Goal: Information Seeking & Learning: Learn about a topic

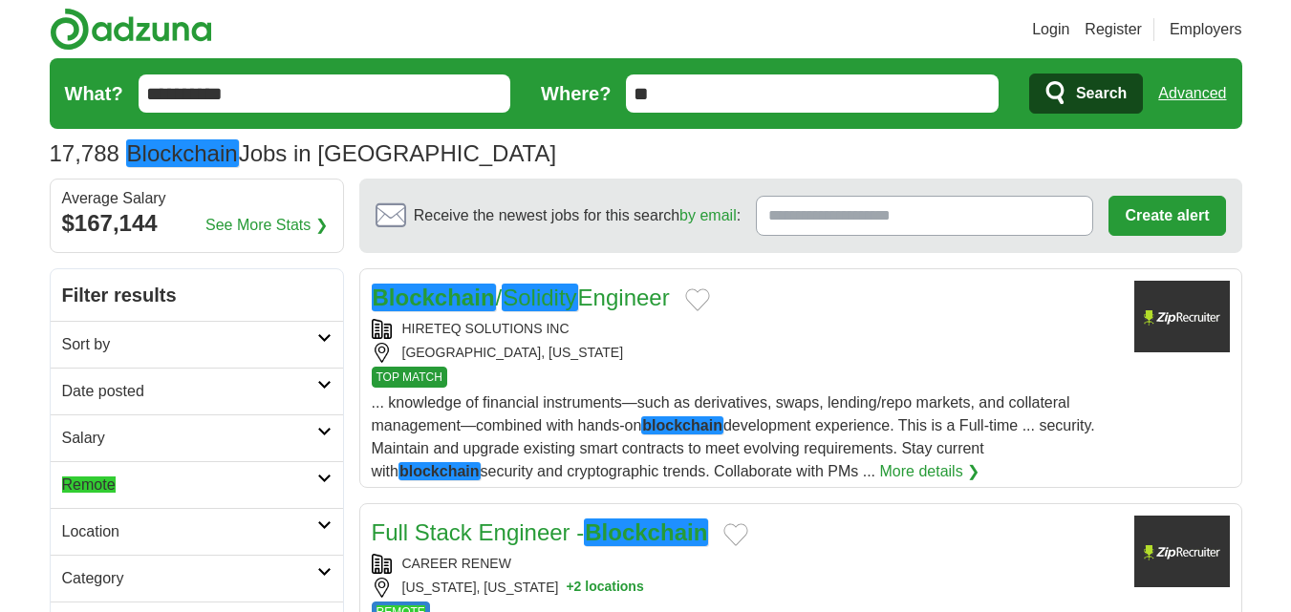
click at [215, 475] on h2 "Remote" at bounding box center [189, 485] width 255 height 23
click at [137, 538] on link "Remote jobs" at bounding box center [102, 531] width 81 height 16
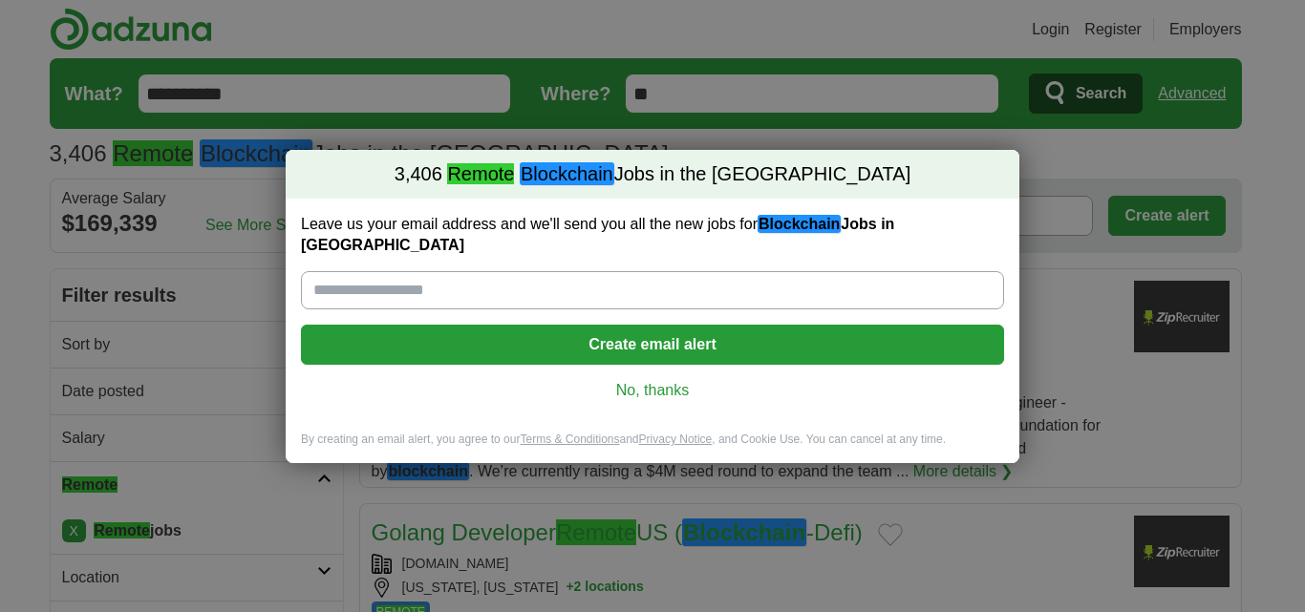
click at [636, 380] on link "No, thanks" at bounding box center [652, 390] width 673 height 21
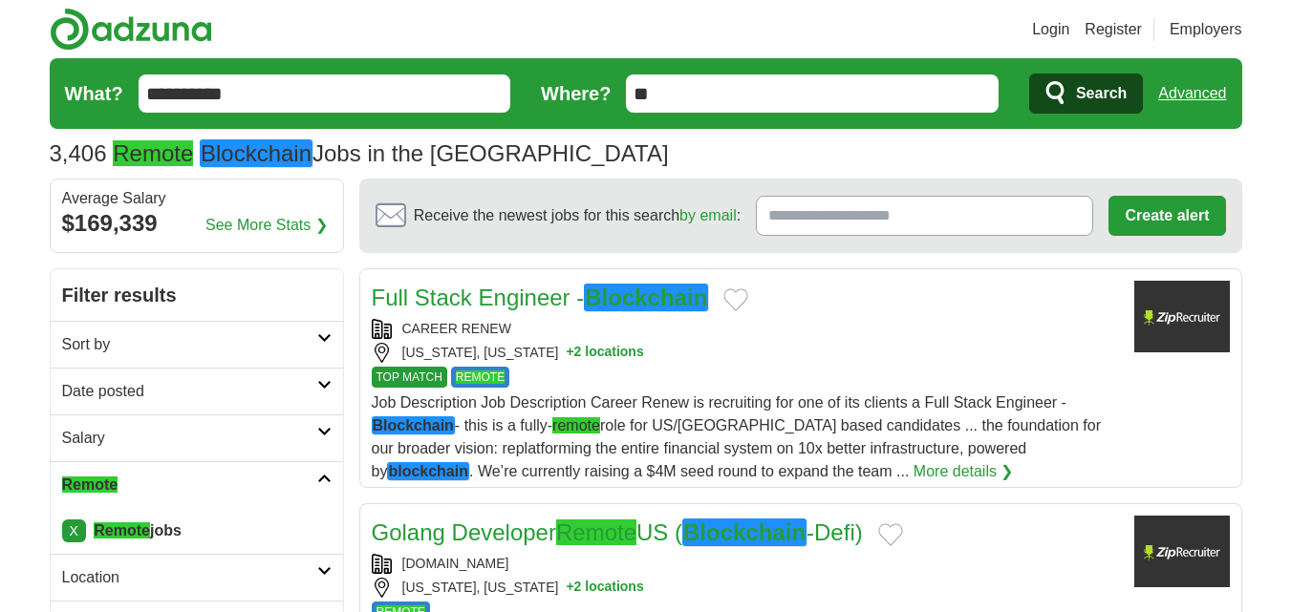
click at [605, 350] on button "+ 2 locations" at bounding box center [604, 353] width 77 height 20
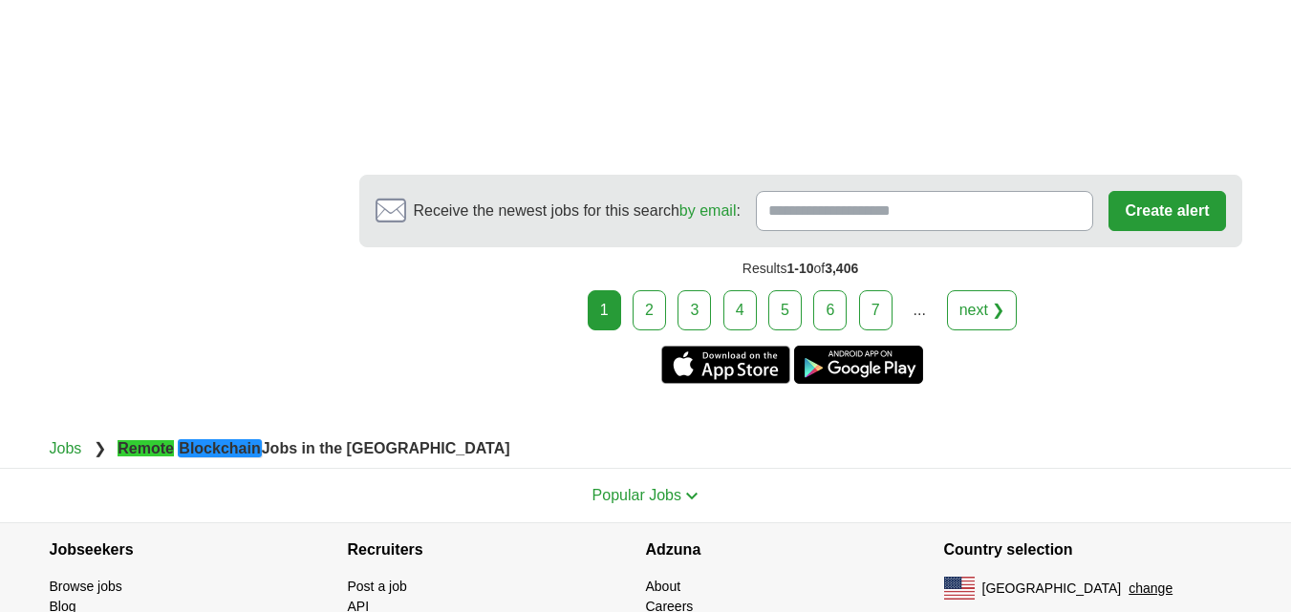
scroll to position [3535, 0]
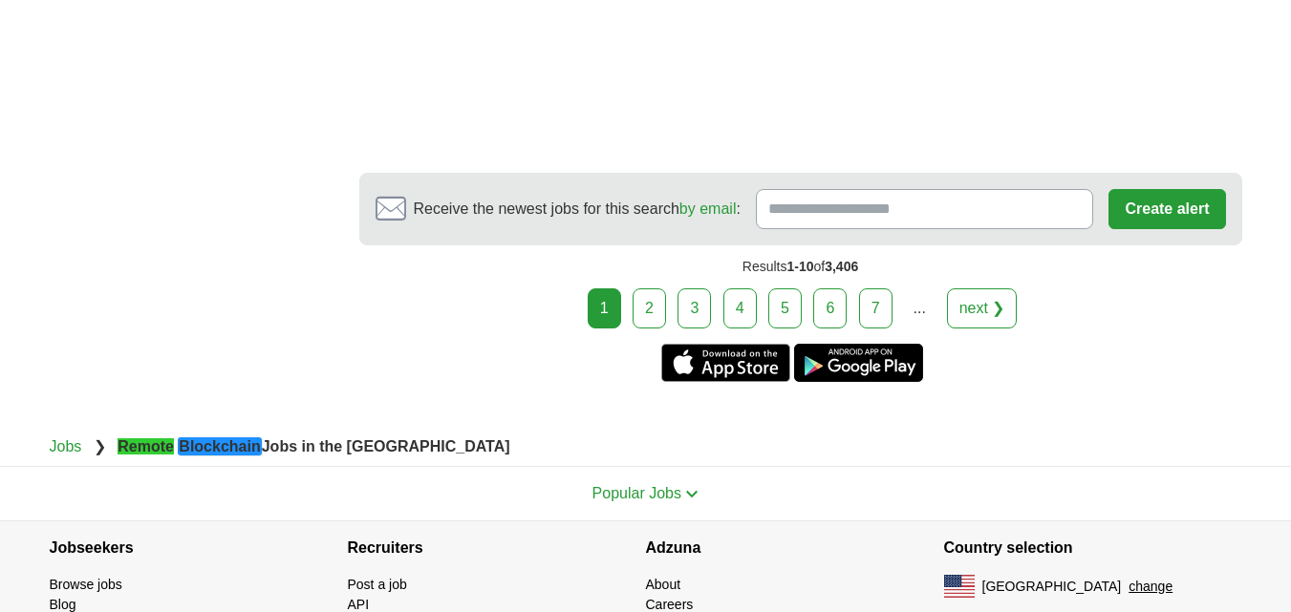
click at [652, 329] on link "2" at bounding box center [648, 309] width 33 height 40
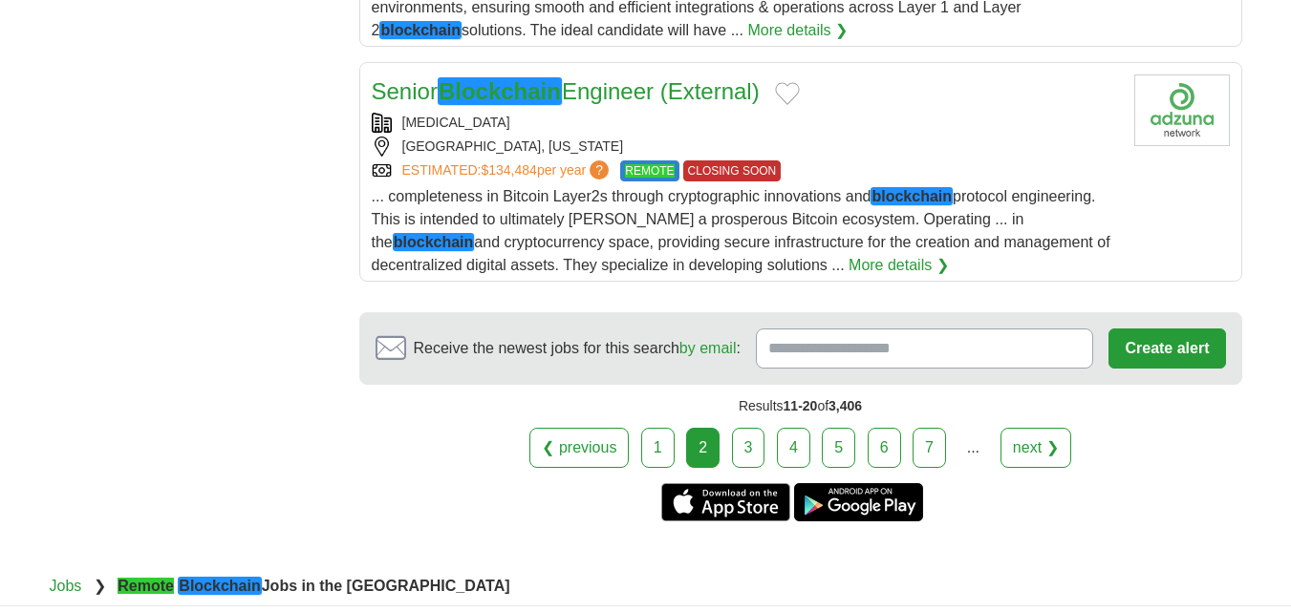
scroll to position [2484, 0]
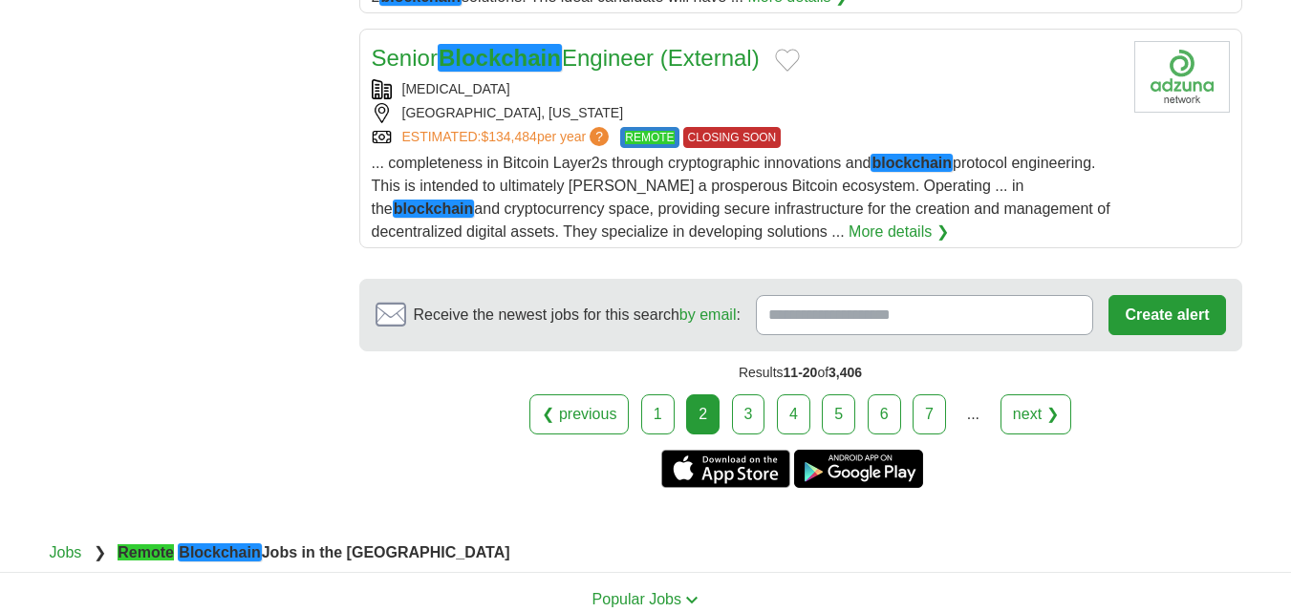
click at [751, 412] on link "3" at bounding box center [748, 415] width 33 height 40
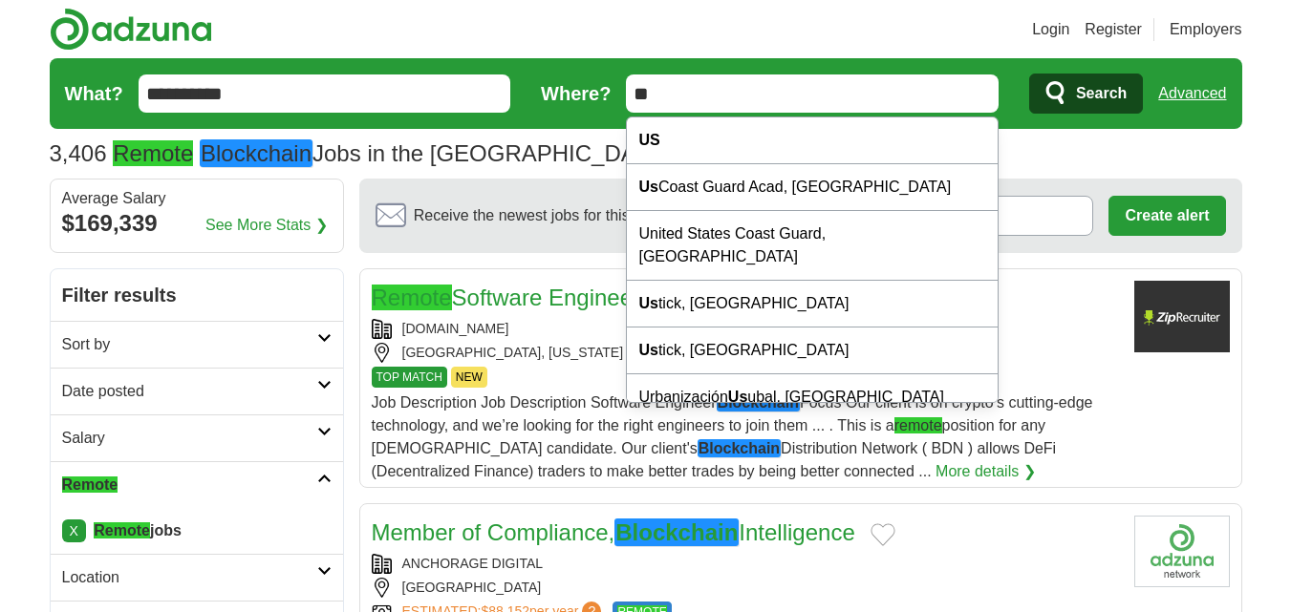
drag, startPoint x: 678, startPoint y: 88, endPoint x: 572, endPoint y: 96, distance: 106.3
click at [572, 96] on form "**********" at bounding box center [646, 93] width 1192 height 71
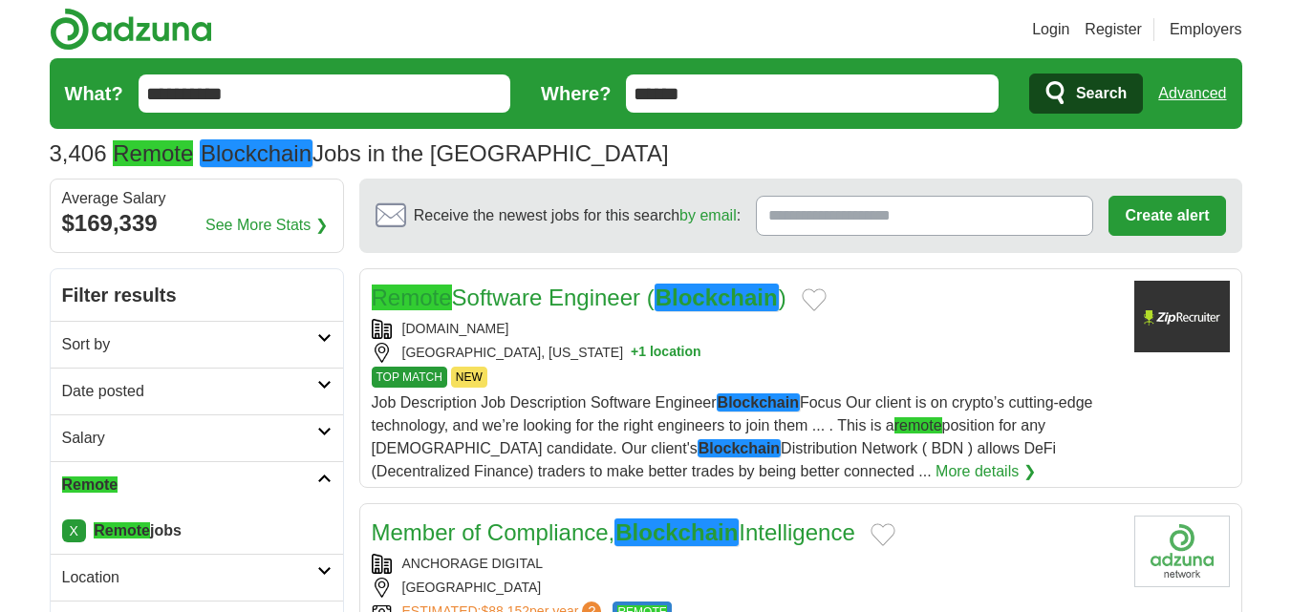
type input "******"
click at [1029, 74] on button "Search" at bounding box center [1086, 94] width 114 height 40
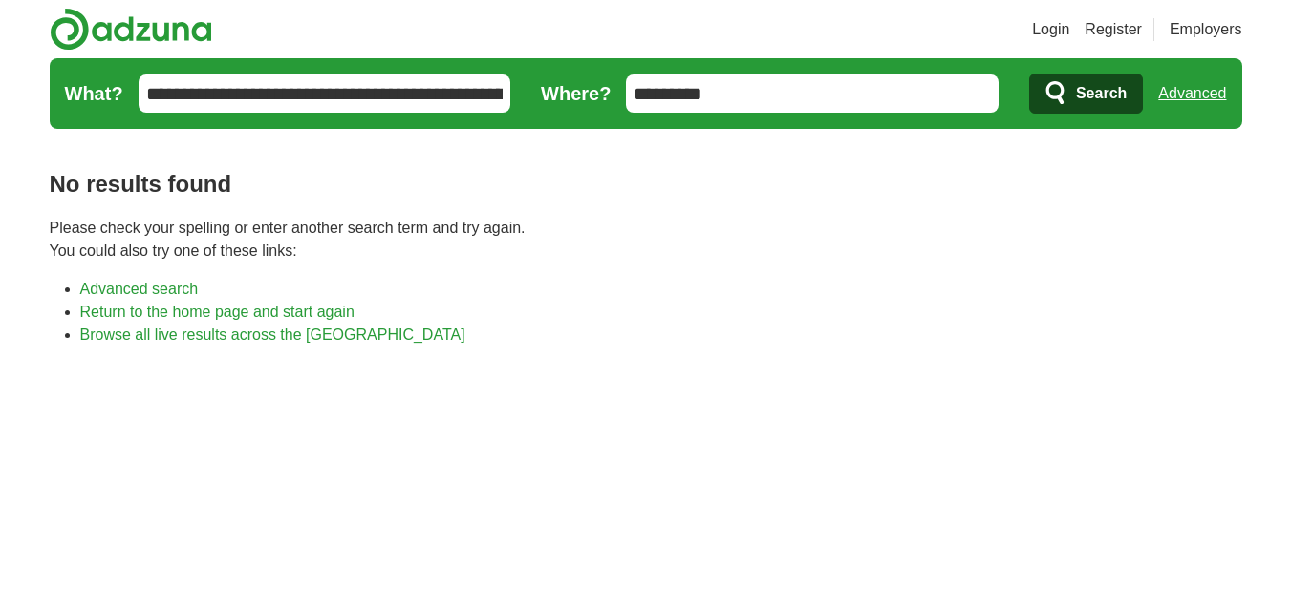
click at [787, 94] on input "*********" at bounding box center [812, 94] width 373 height 38
drag, startPoint x: 745, startPoint y: 97, endPoint x: 595, endPoint y: 99, distance: 150.0
click at [595, 99] on form "**********" at bounding box center [646, 93] width 1192 height 71
click at [1181, 98] on link "Advanced" at bounding box center [1192, 94] width 68 height 38
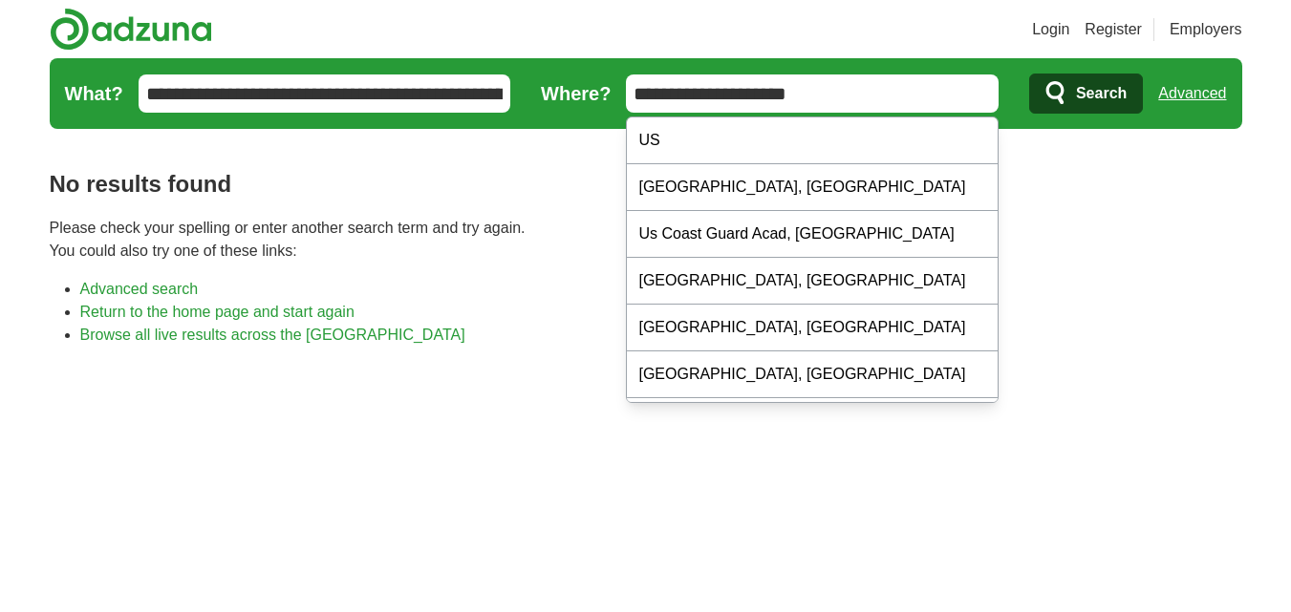
drag, startPoint x: 705, startPoint y: 93, endPoint x: 611, endPoint y: 92, distance: 93.6
click at [611, 92] on form "**********" at bounding box center [646, 93] width 1192 height 71
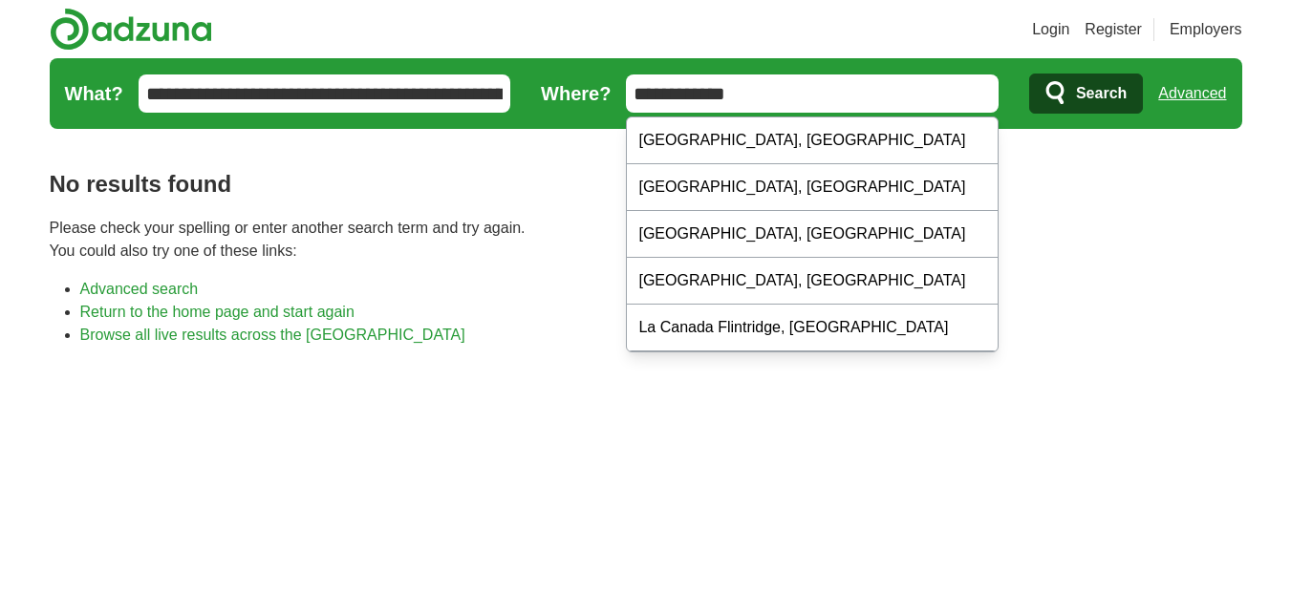
drag, startPoint x: 754, startPoint y: 94, endPoint x: 673, endPoint y: 95, distance: 81.2
click at [673, 95] on input "**********" at bounding box center [812, 94] width 373 height 38
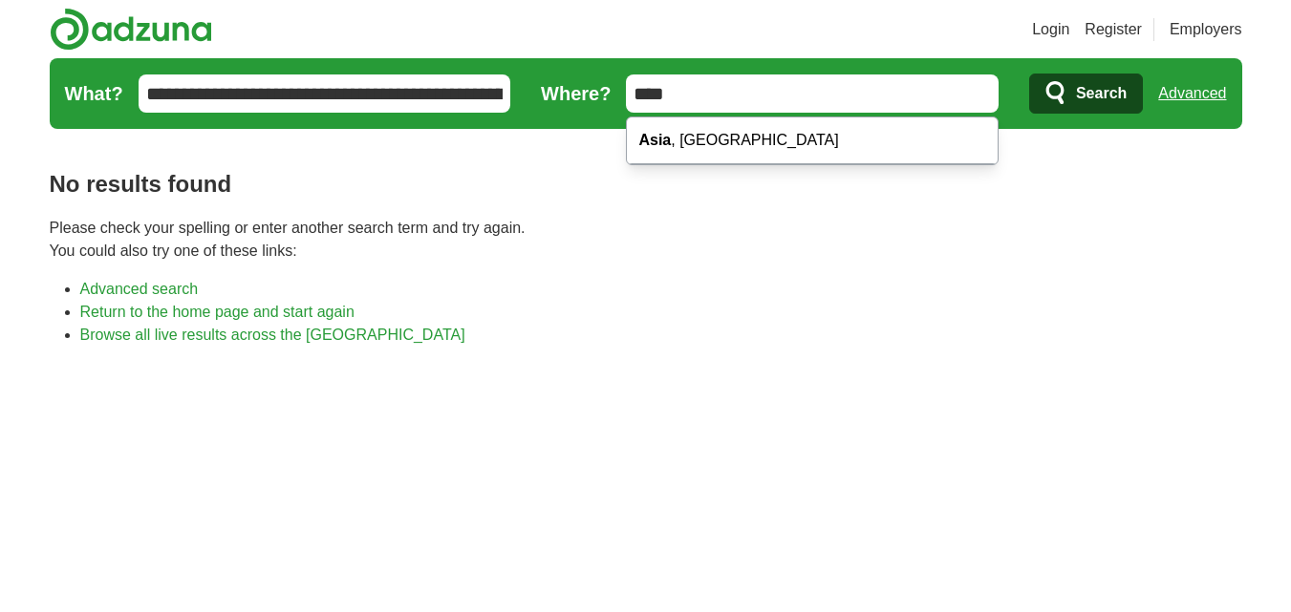
type input "****"
click at [1029, 74] on button "Search" at bounding box center [1086, 94] width 114 height 40
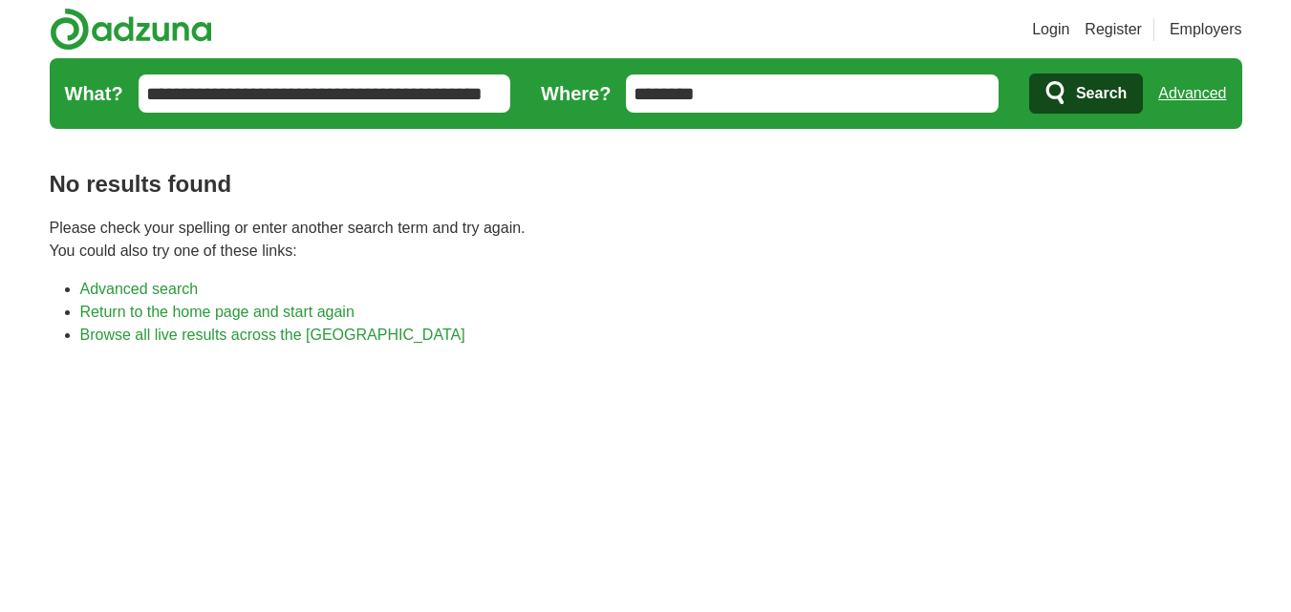
click at [740, 111] on input "********" at bounding box center [812, 94] width 373 height 38
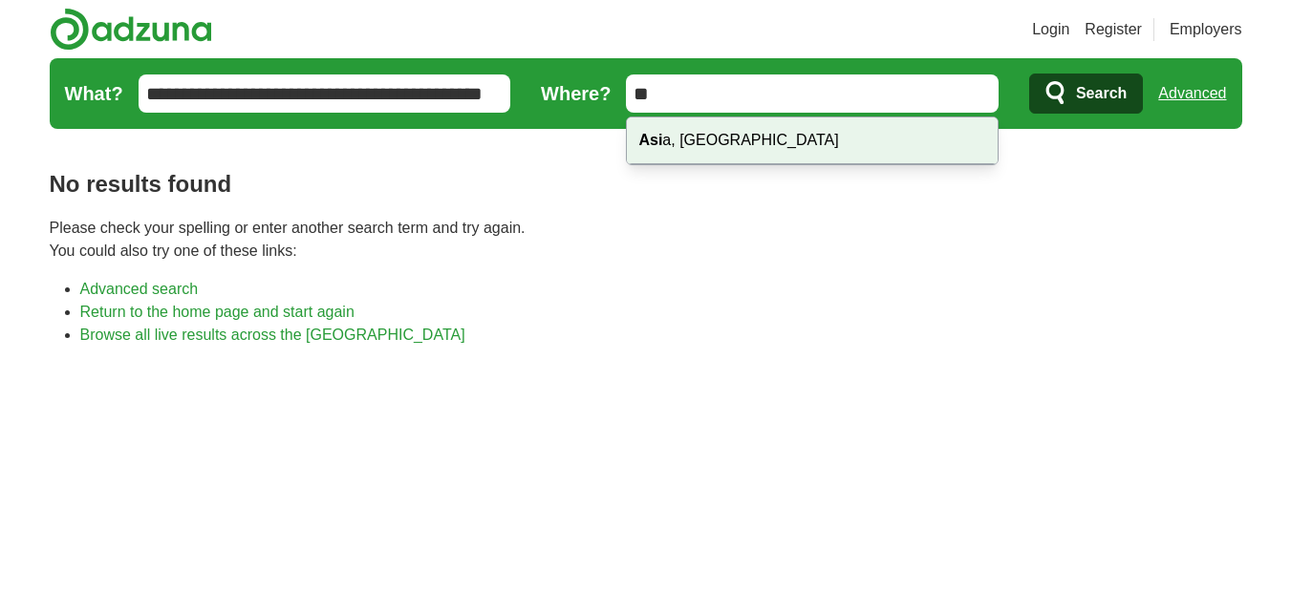
type input "*"
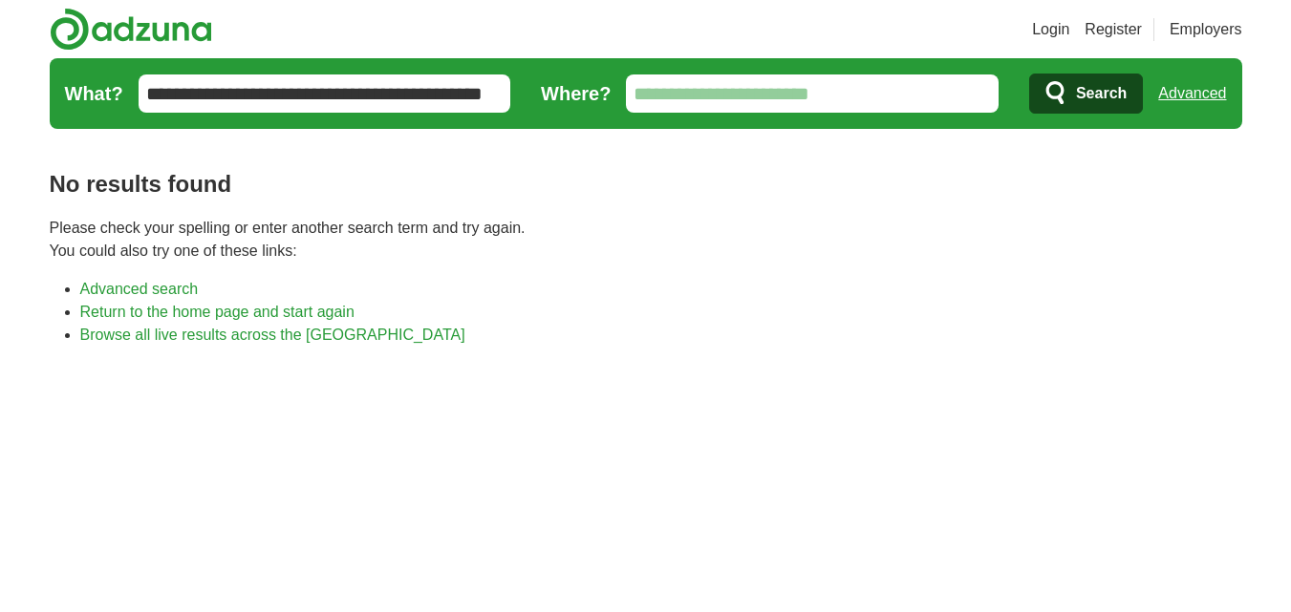
click at [1079, 96] on span "Search" at bounding box center [1101, 94] width 51 height 38
click at [1047, 32] on link "Login" at bounding box center [1050, 29] width 37 height 23
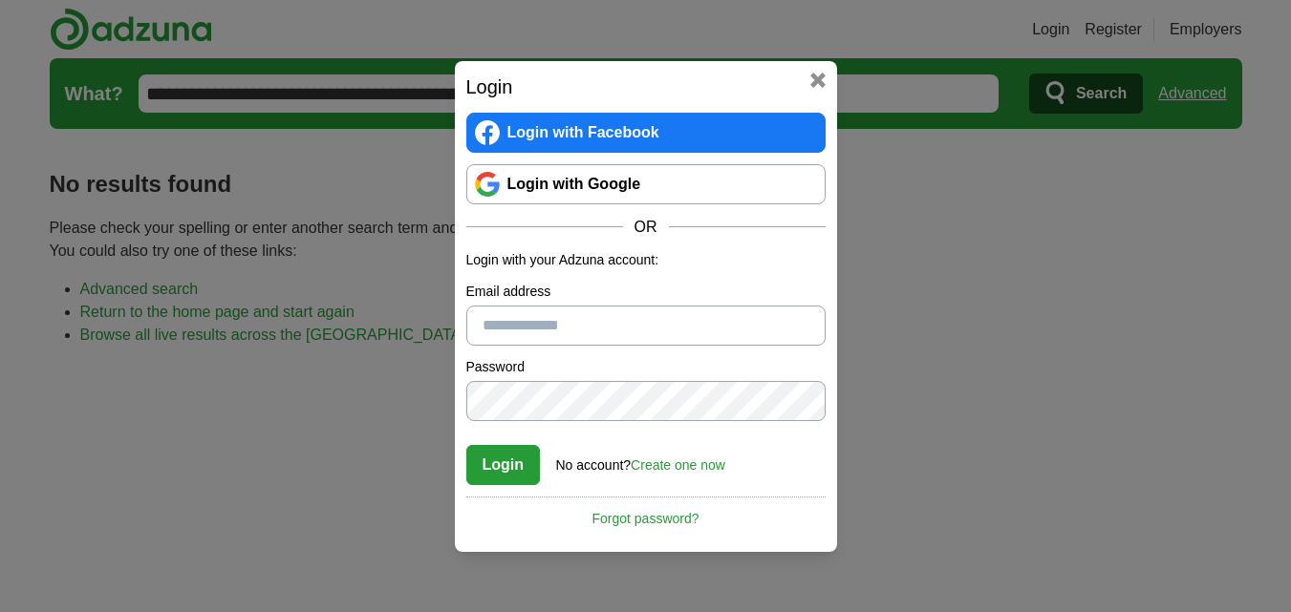
click at [631, 182] on link "Login with Google" at bounding box center [645, 184] width 359 height 40
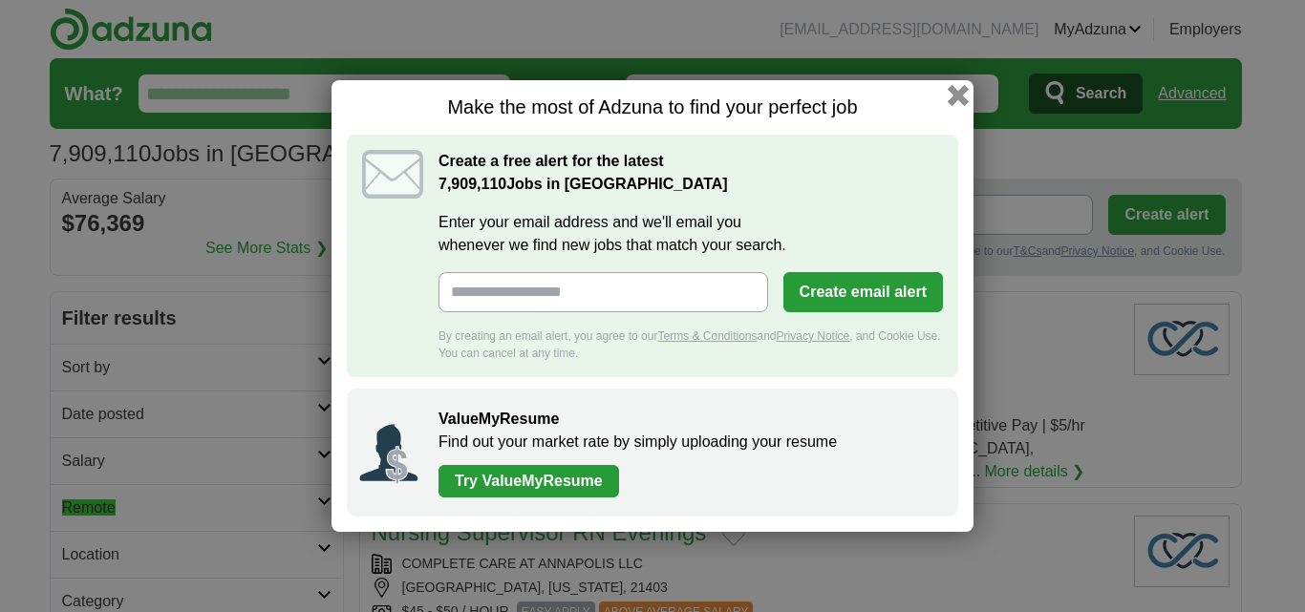
click at [957, 95] on button "button" at bounding box center [958, 95] width 21 height 21
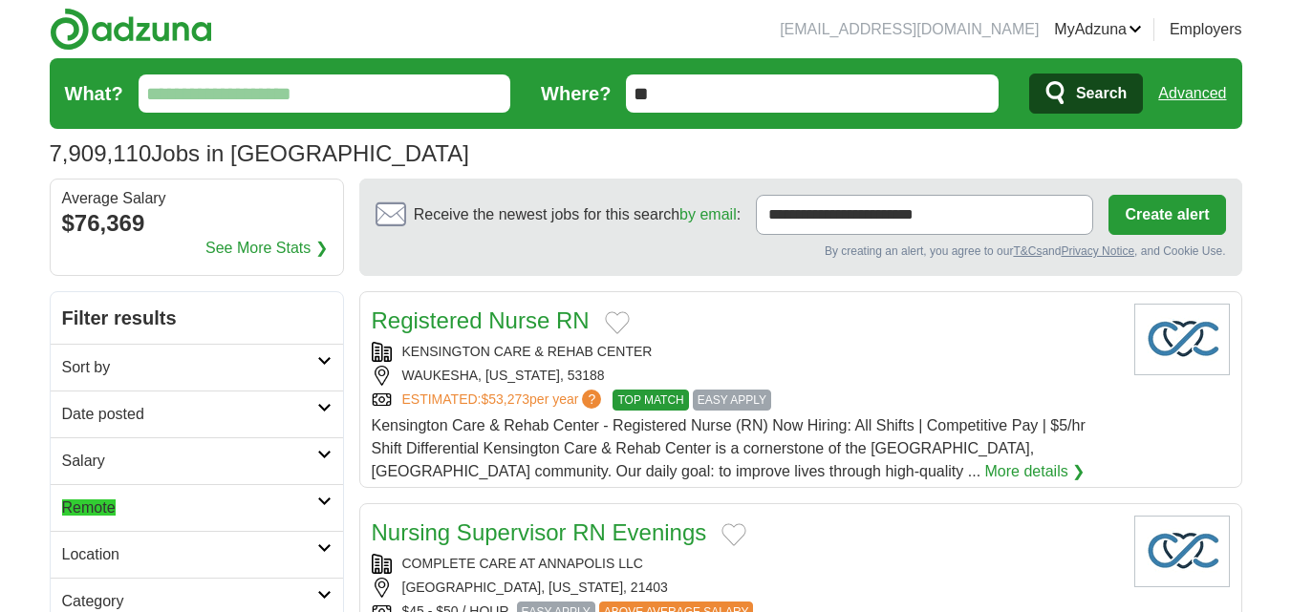
click at [1094, 102] on span "Search" at bounding box center [1101, 94] width 51 height 38
click at [765, 99] on input "**" at bounding box center [812, 94] width 373 height 38
click at [196, 513] on h2 "Remote" at bounding box center [189, 508] width 255 height 23
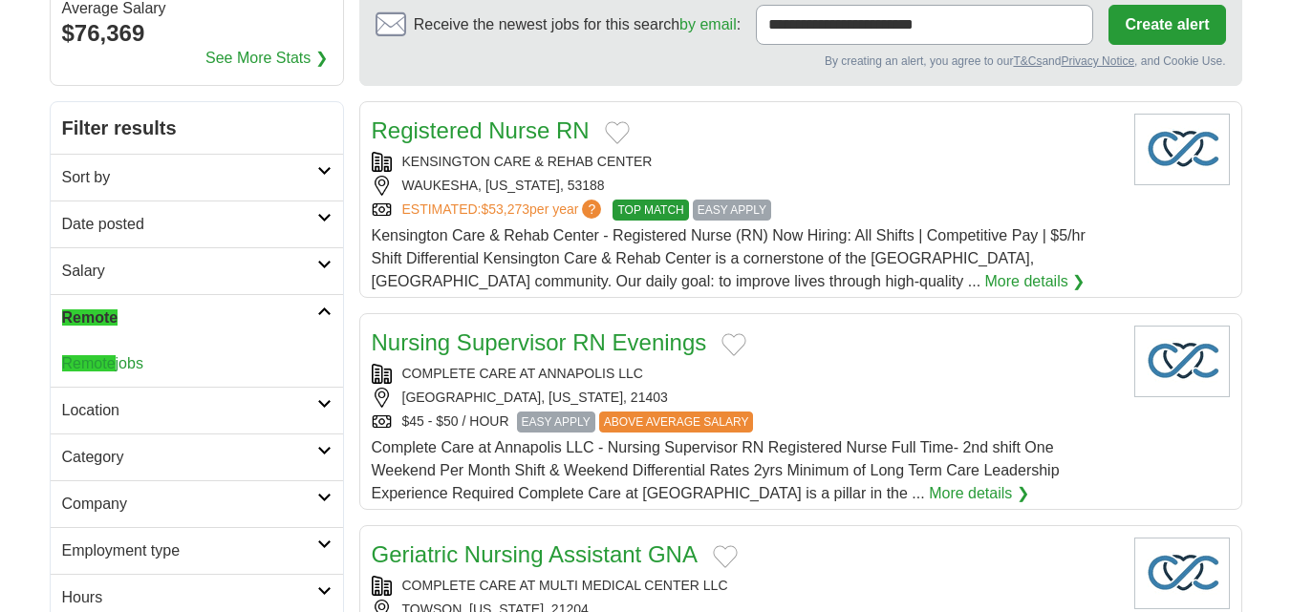
scroll to position [191, 0]
click at [161, 367] on div "Remote jobs" at bounding box center [197, 363] width 292 height 46
click at [130, 368] on link "Remote jobs" at bounding box center [102, 362] width 81 height 16
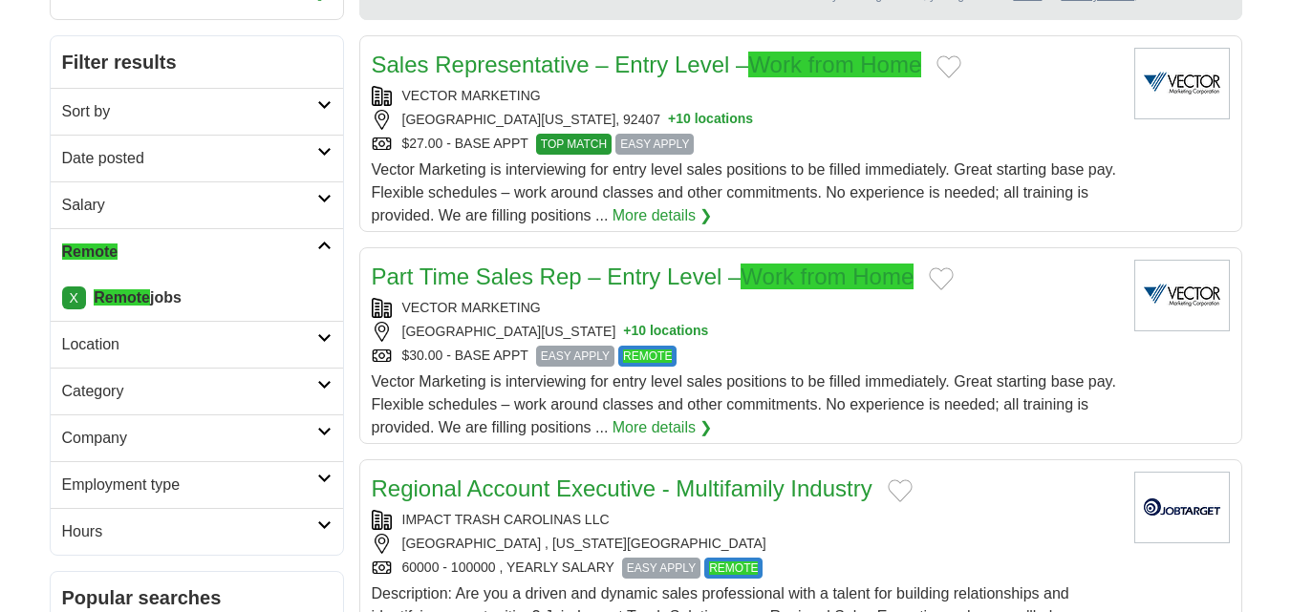
scroll to position [287, 0]
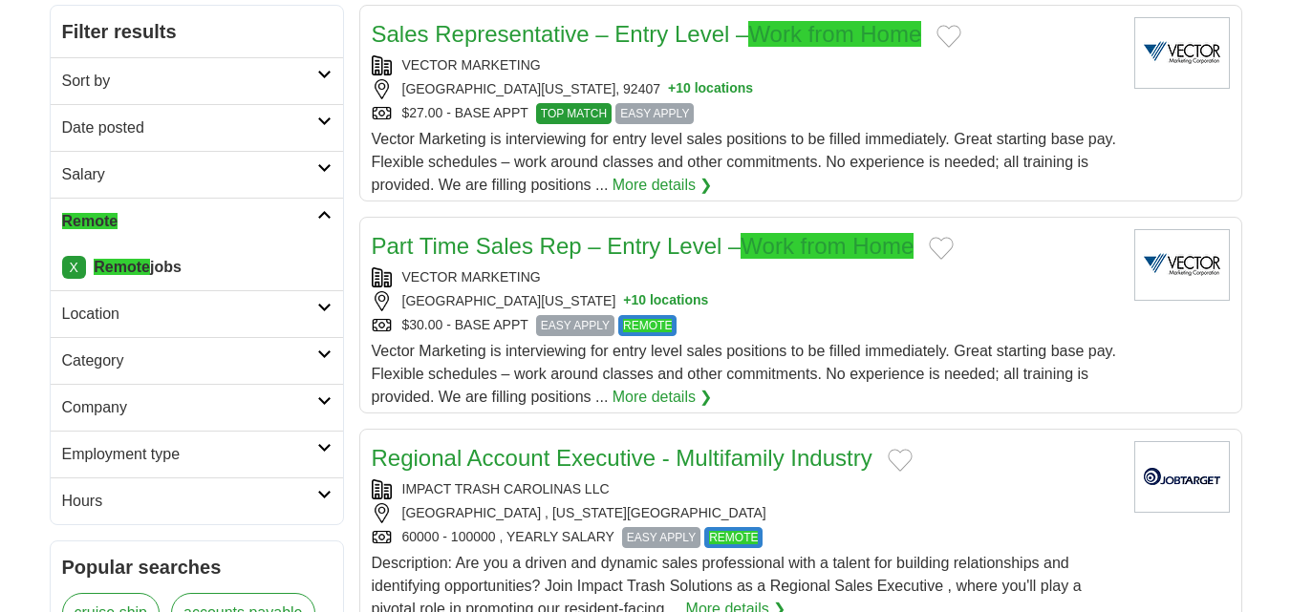
click at [274, 307] on h2 "Location" at bounding box center [189, 314] width 255 height 23
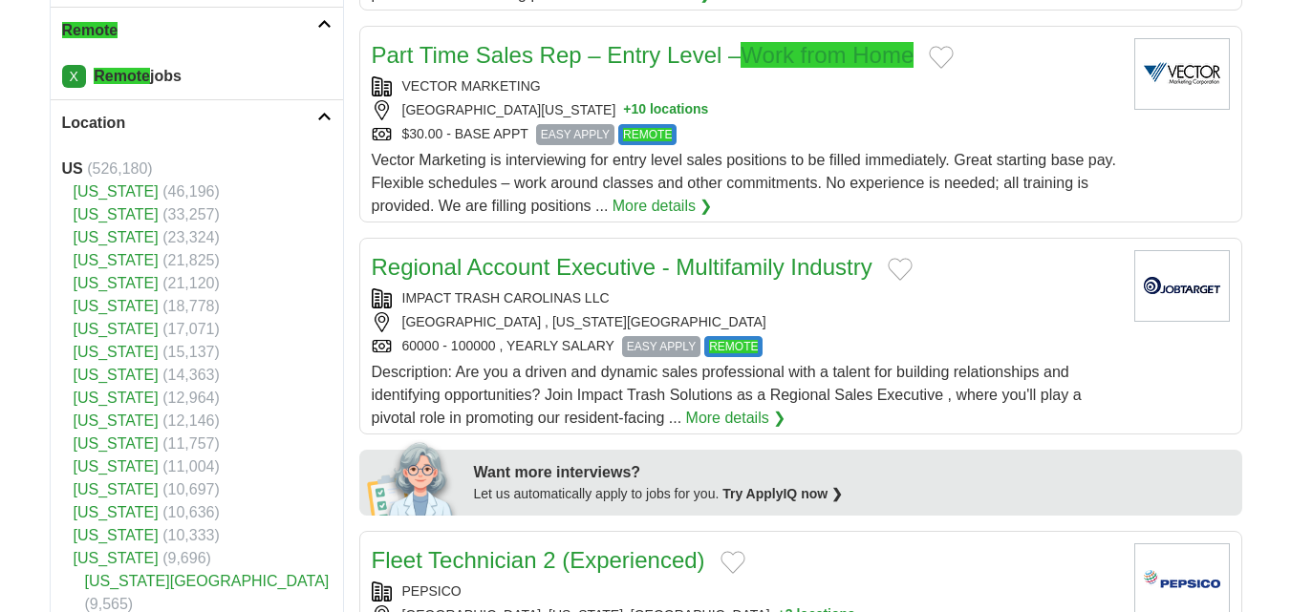
scroll to position [860, 0]
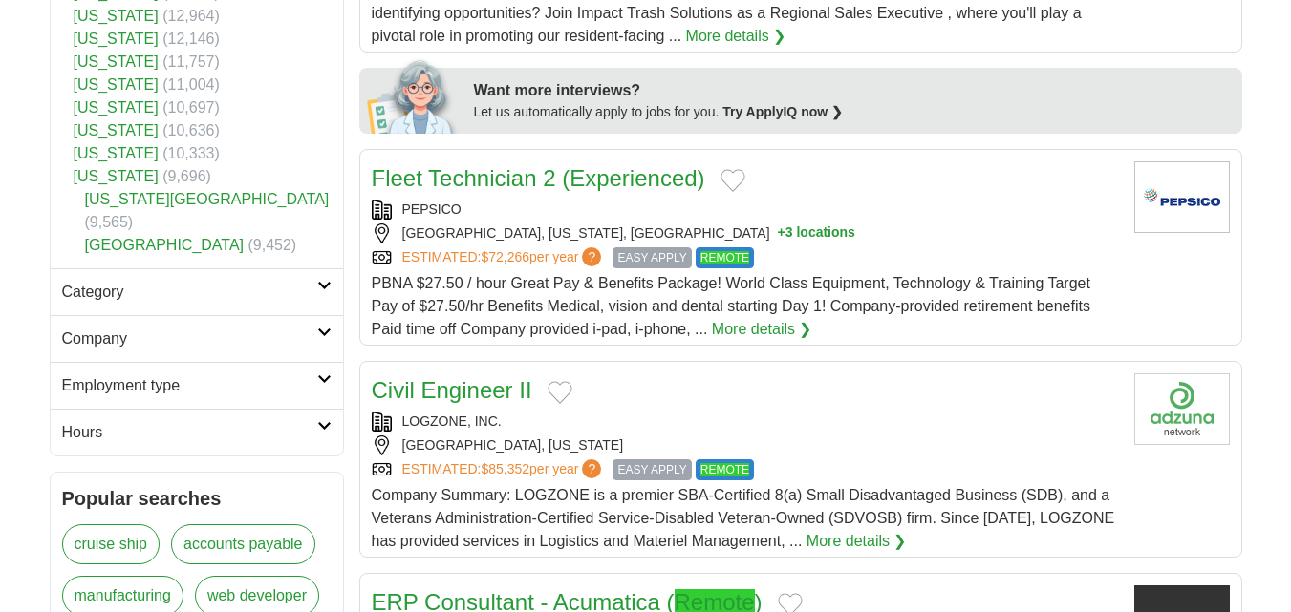
click at [172, 281] on h2 "Category" at bounding box center [189, 292] width 255 height 23
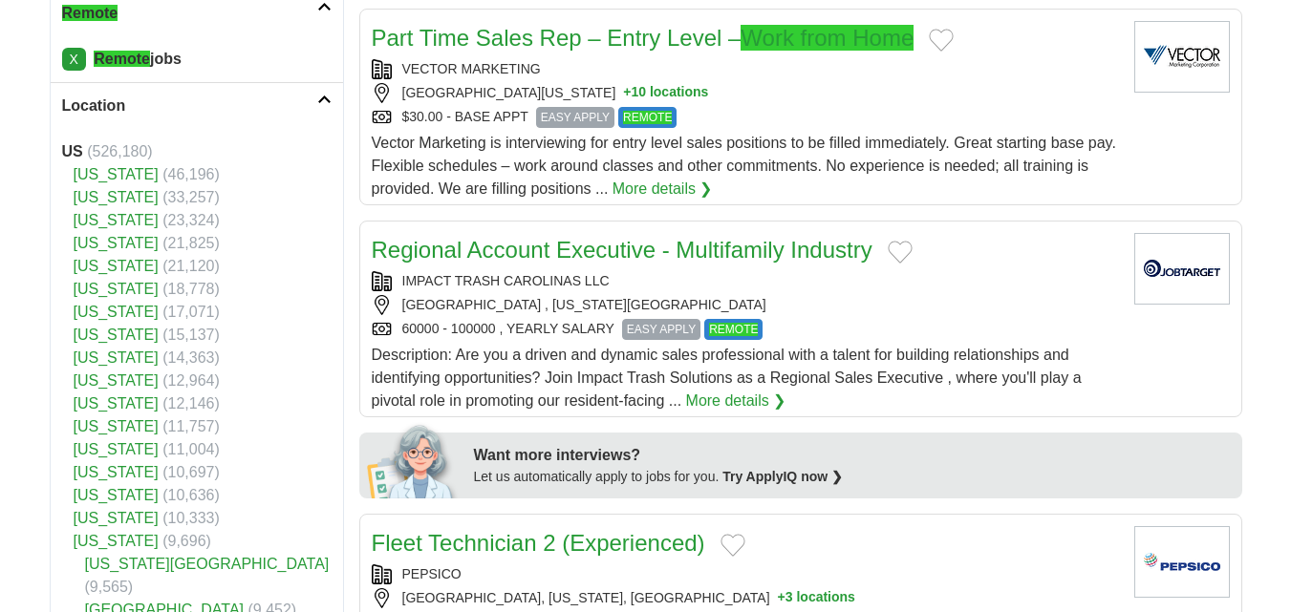
scroll to position [478, 0]
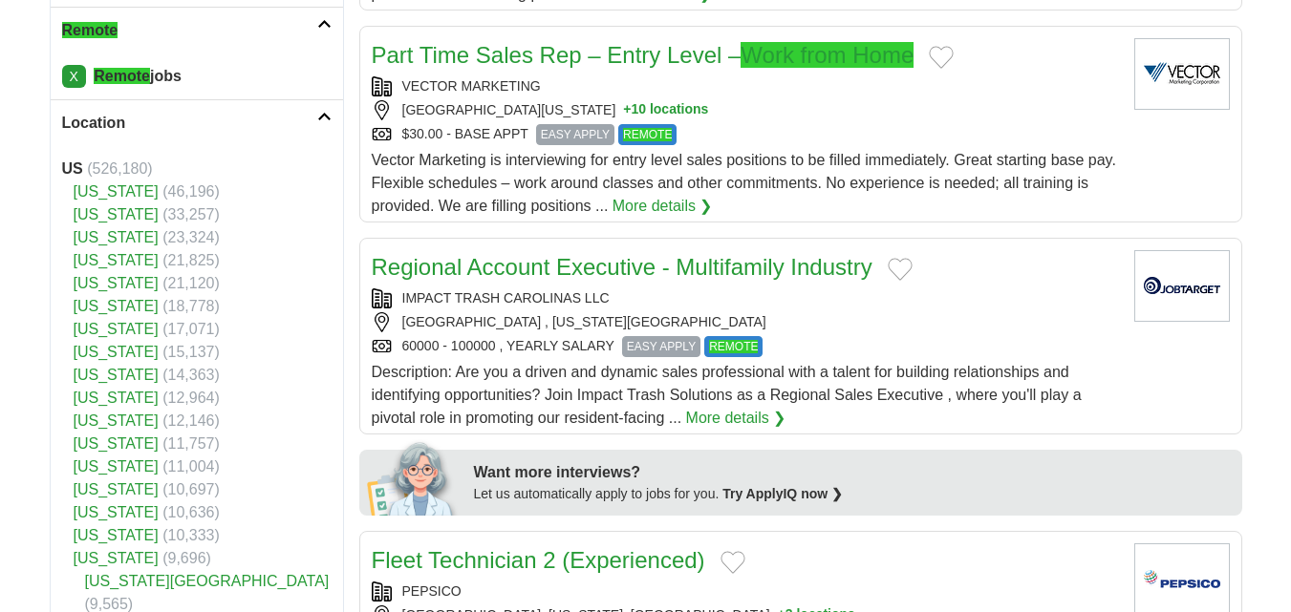
click at [120, 123] on h2 "Location" at bounding box center [189, 123] width 255 height 23
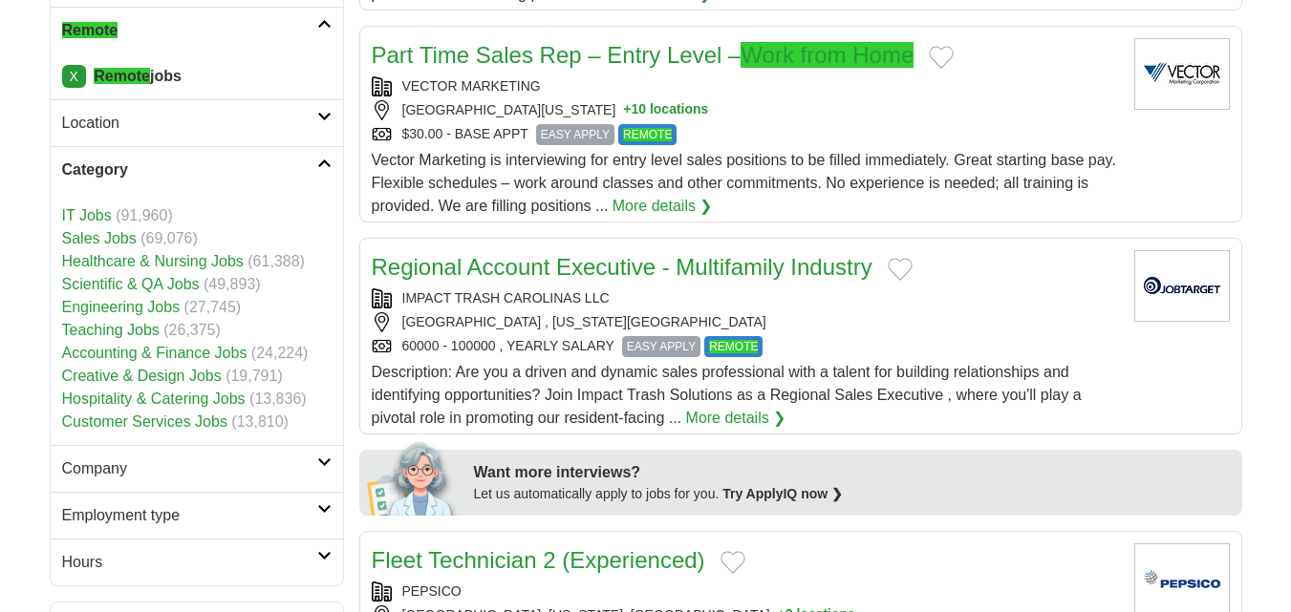
click at [107, 122] on h2 "Location" at bounding box center [189, 123] width 255 height 23
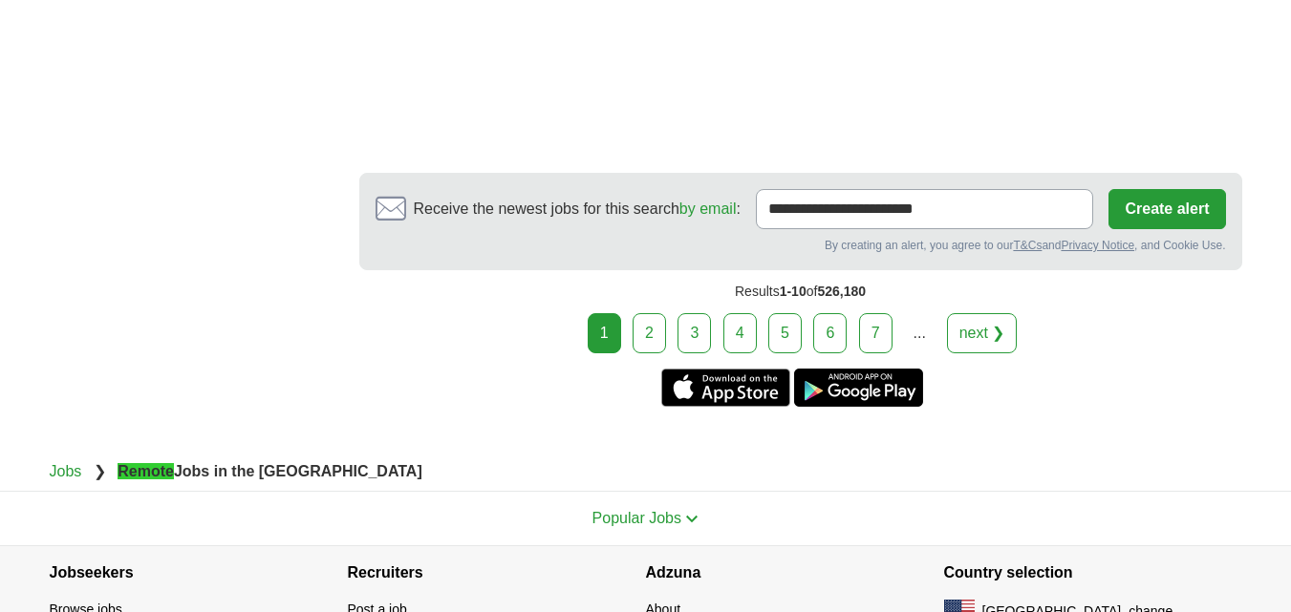
scroll to position [3439, 0]
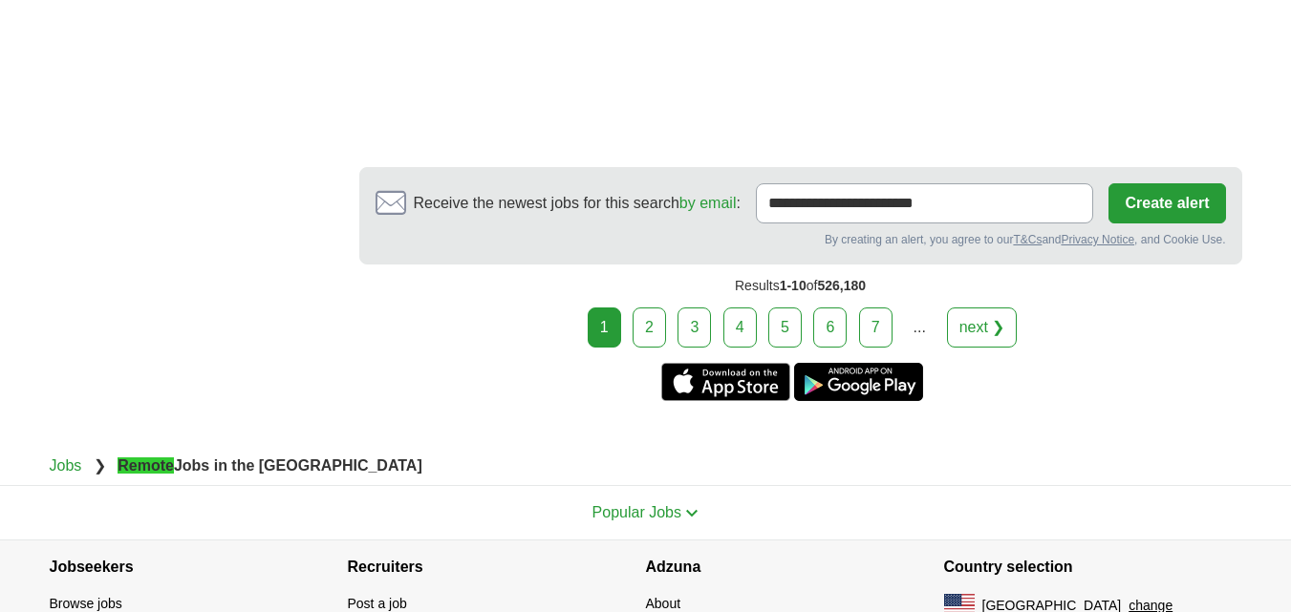
click at [747, 324] on link "4" at bounding box center [739, 328] width 33 height 40
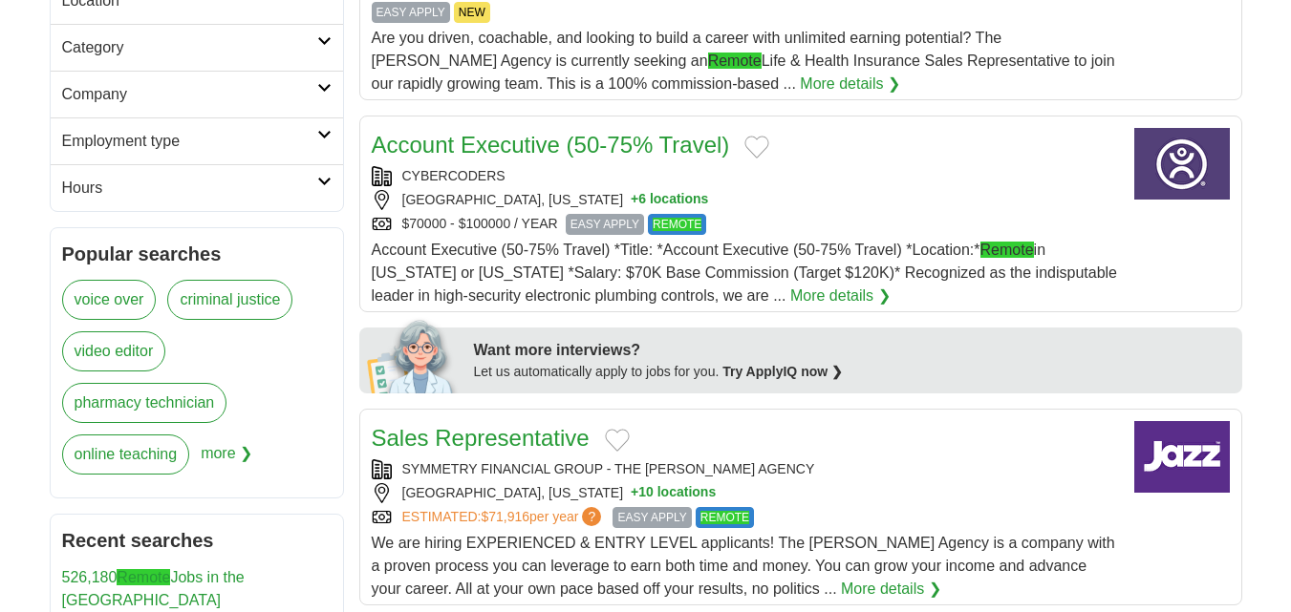
scroll to position [669, 0]
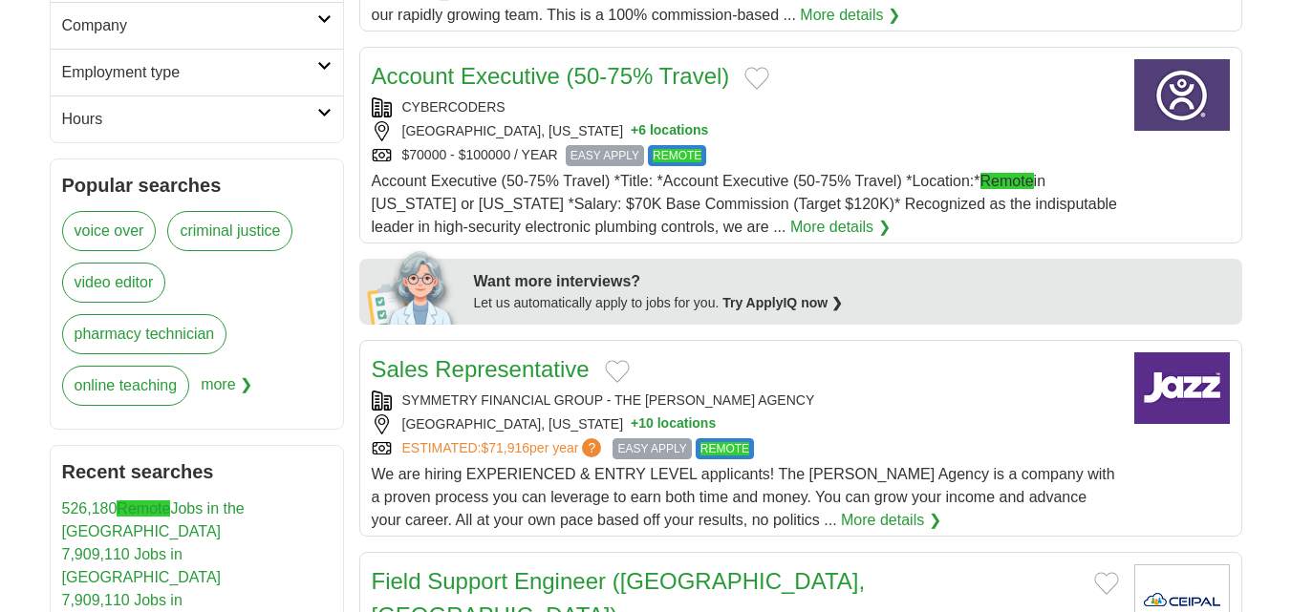
click at [648, 420] on button "+ 10 locations" at bounding box center [673, 425] width 85 height 20
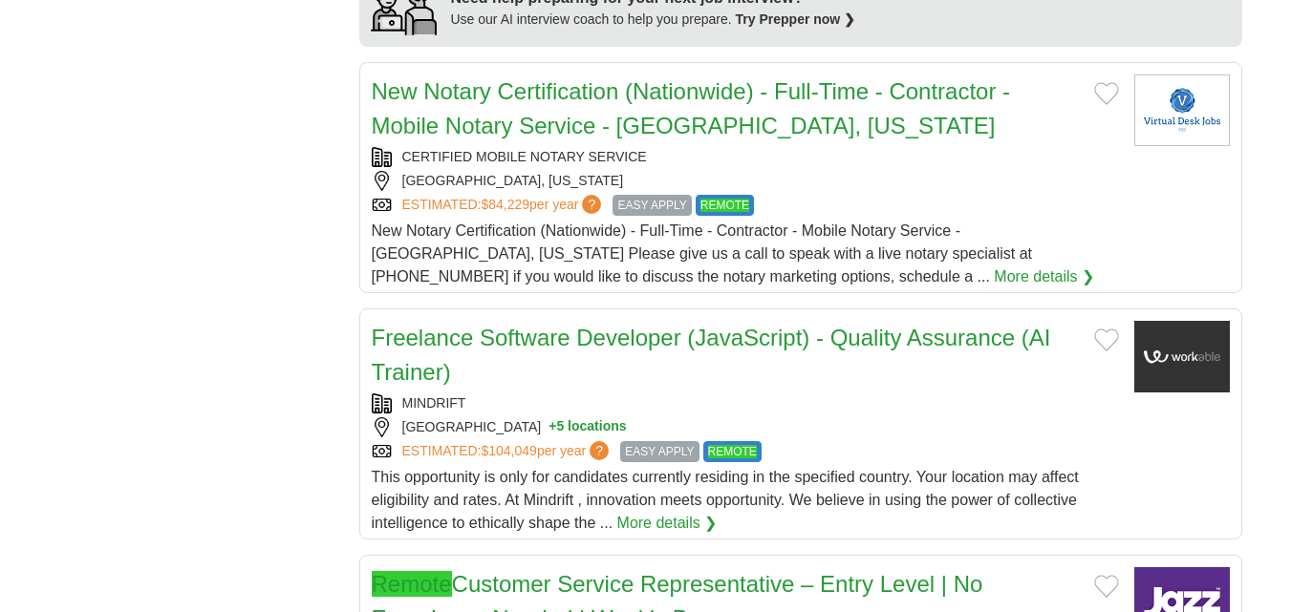
scroll to position [1911, 0]
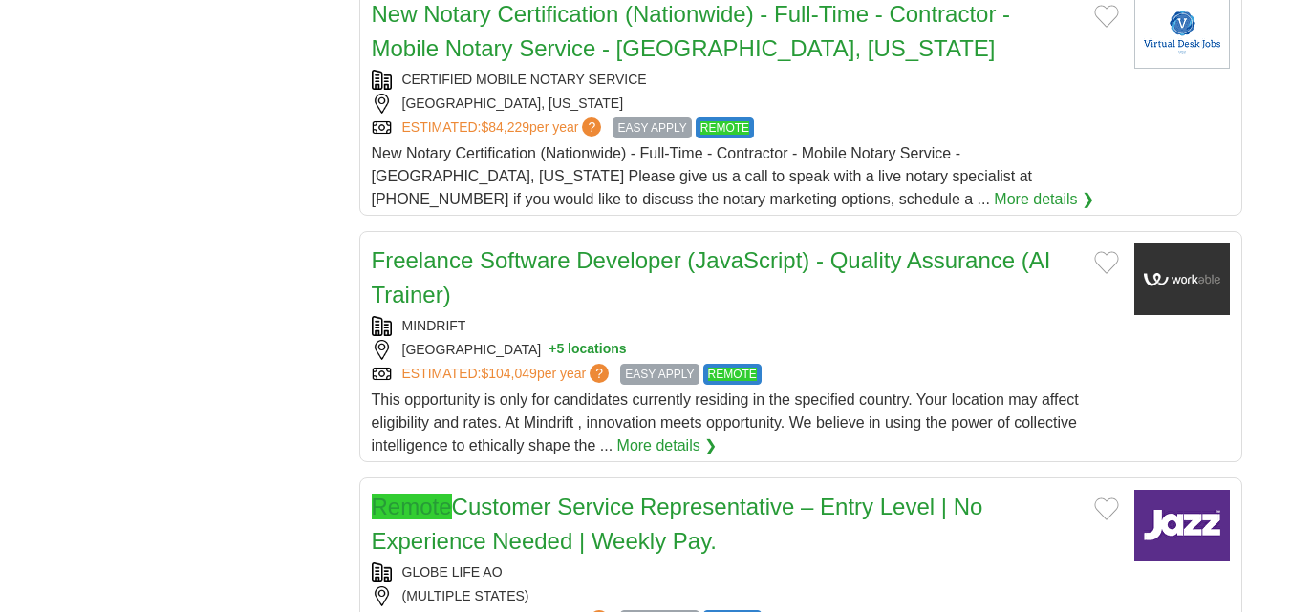
click at [548, 340] on button "+ 5 locations" at bounding box center [586, 350] width 77 height 20
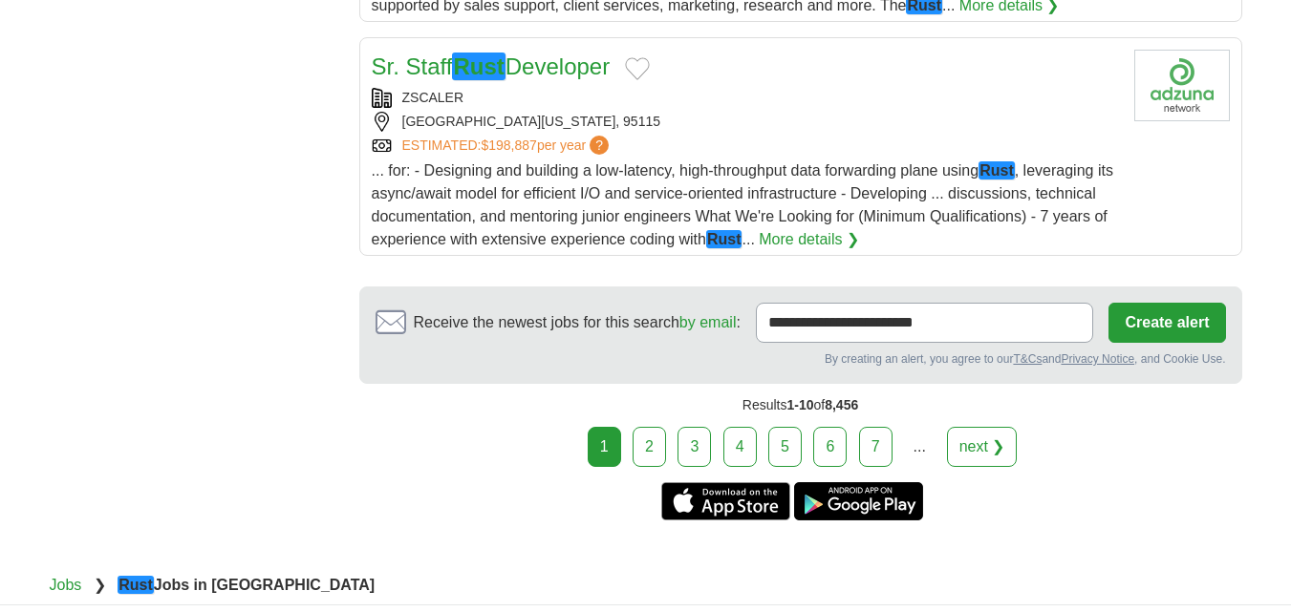
scroll to position [2293, 0]
